Goal: Task Accomplishment & Management: Manage account settings

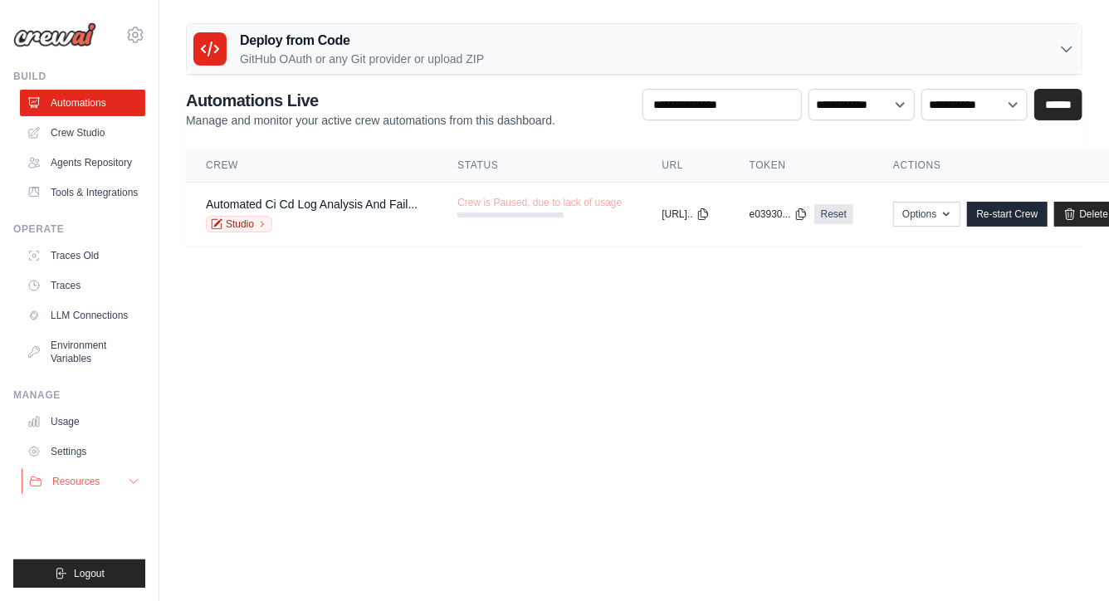
click at [137, 482] on icon at bounding box center [133, 481] width 13 height 13
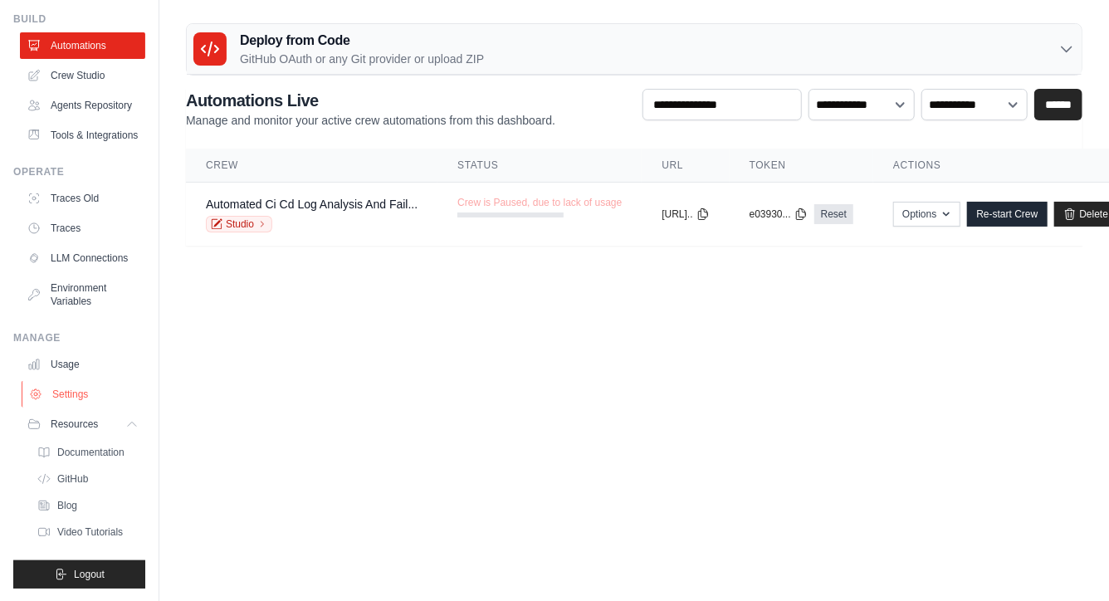
click at [74, 390] on link "Settings" at bounding box center [84, 394] width 125 height 27
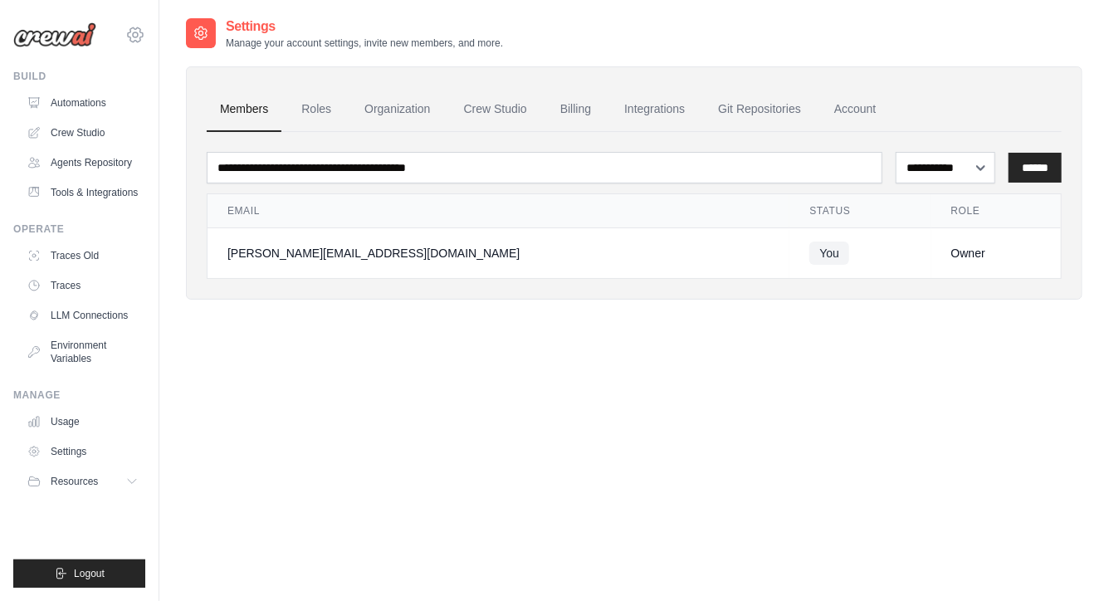
click at [139, 33] on icon at bounding box center [135, 35] width 20 height 20
click at [168, 104] on span "Settings" at bounding box center [205, 103] width 131 height 17
click at [570, 107] on link "Billing" at bounding box center [575, 109] width 57 height 45
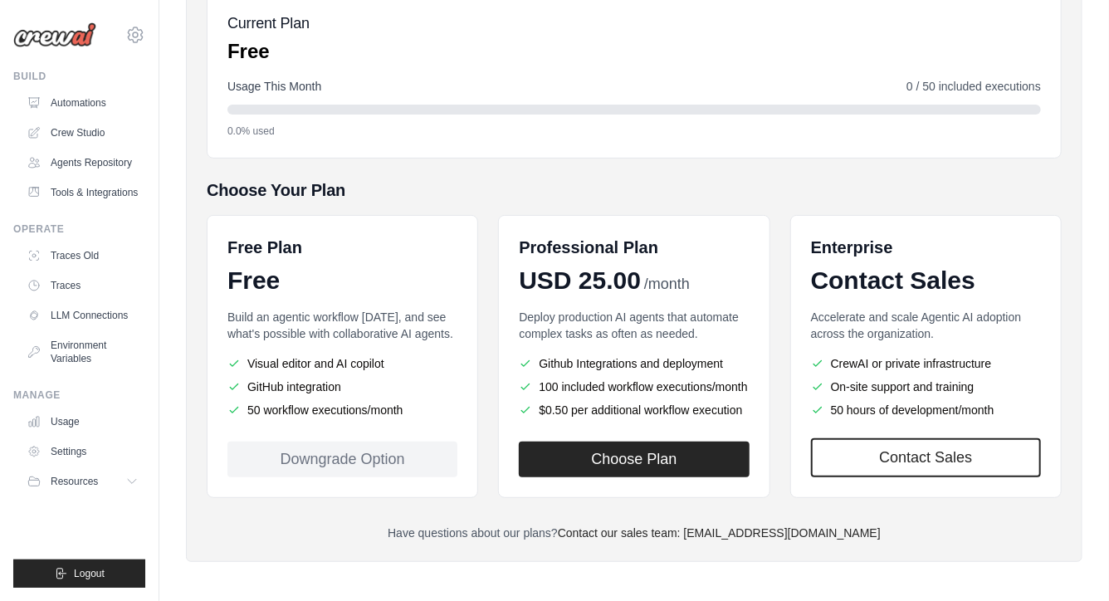
scroll to position [203, 0]
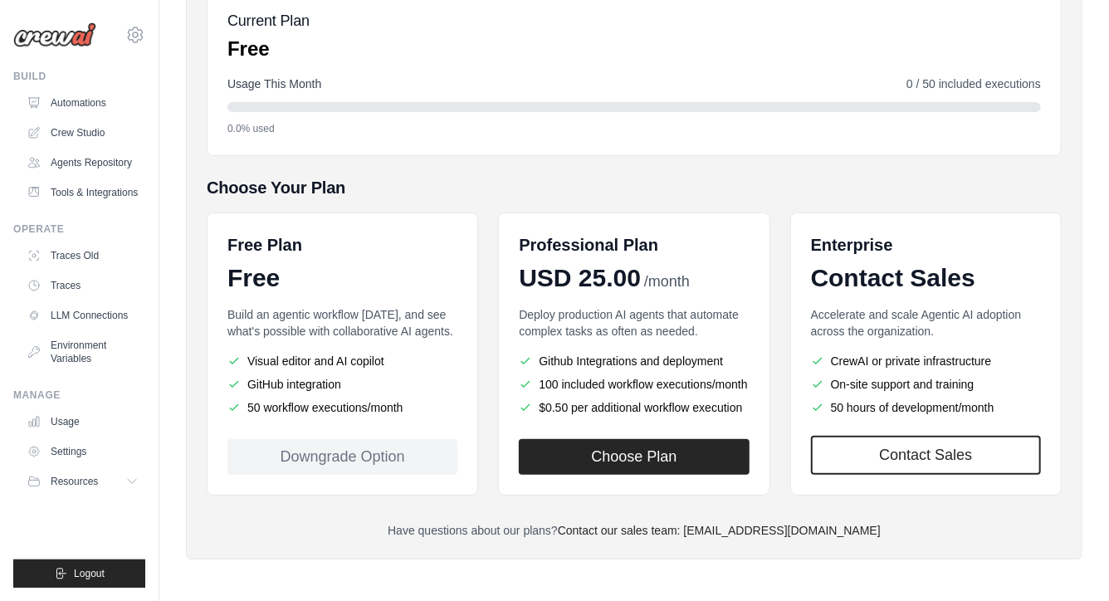
click at [195, 249] on div "Members Roles Organization Crew Studio Billing Integrations Git Repositories Ac…" at bounding box center [634, 211] width 897 height 697
